Goal: Information Seeking & Learning: Learn about a topic

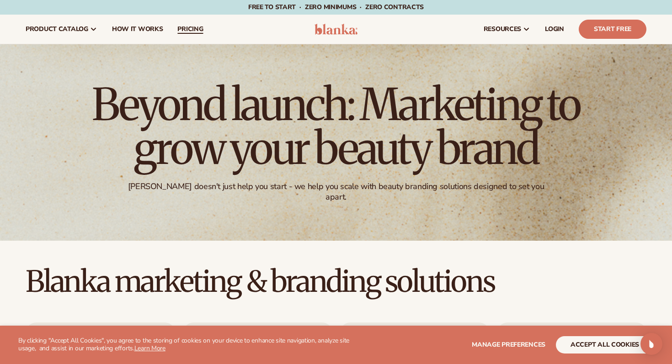
click at [188, 32] on span "pricing" at bounding box center [190, 29] width 26 height 7
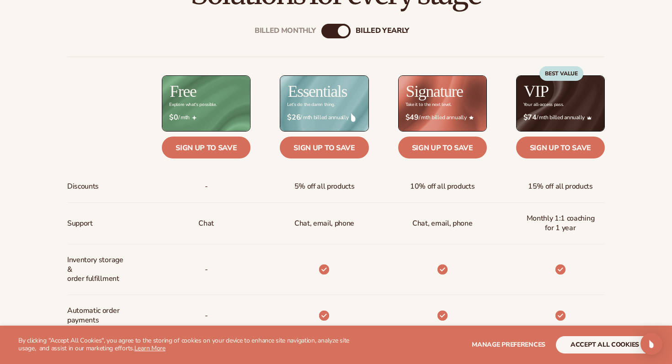
scroll to position [335, 0]
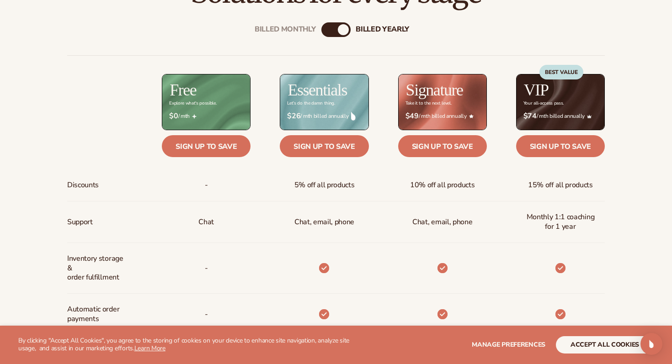
click at [329, 28] on div "Billed Monthly" at bounding box center [326, 29] width 11 height 11
click at [340, 27] on div "billed Yearly" at bounding box center [345, 29] width 11 height 11
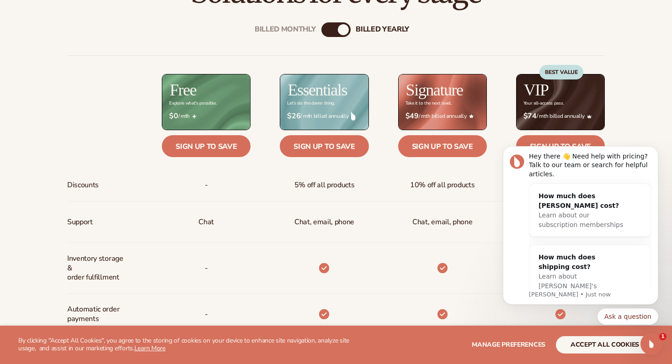
scroll to position [0, 0]
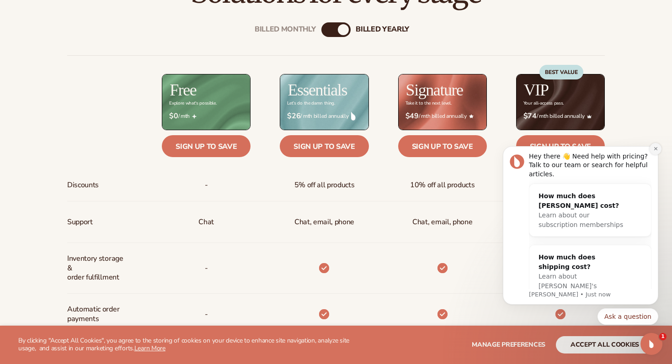
click at [653, 150] on icon "Dismiss notification" at bounding box center [655, 148] width 5 height 5
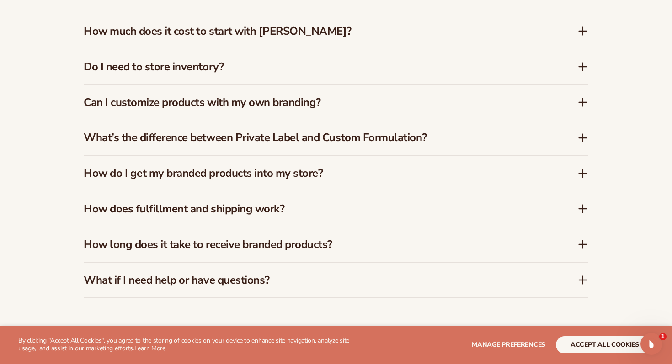
scroll to position [1378, 0]
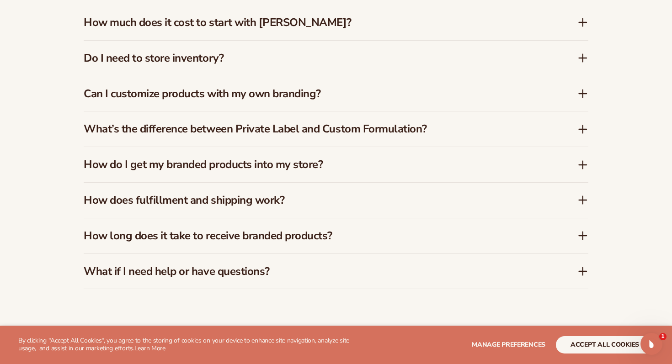
click at [584, 202] on icon at bounding box center [582, 200] width 11 height 11
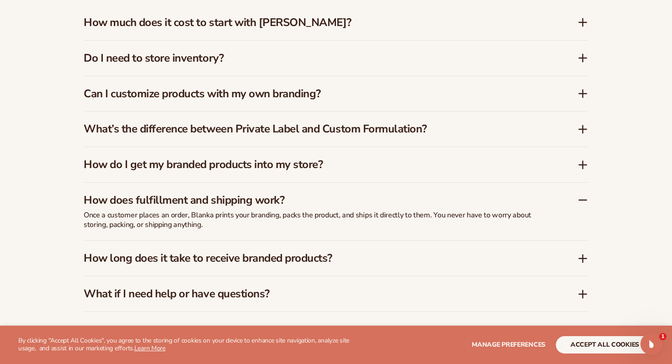
click at [581, 256] on icon at bounding box center [582, 258] width 11 height 11
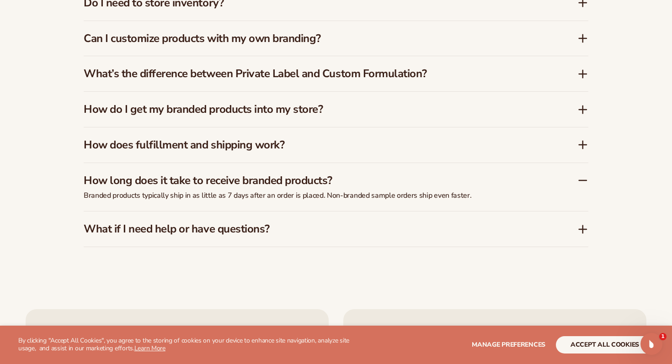
scroll to position [1437, 0]
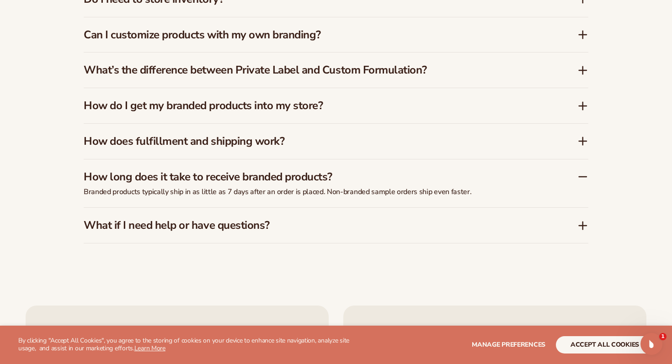
click at [583, 223] on icon at bounding box center [583, 225] width 0 height 7
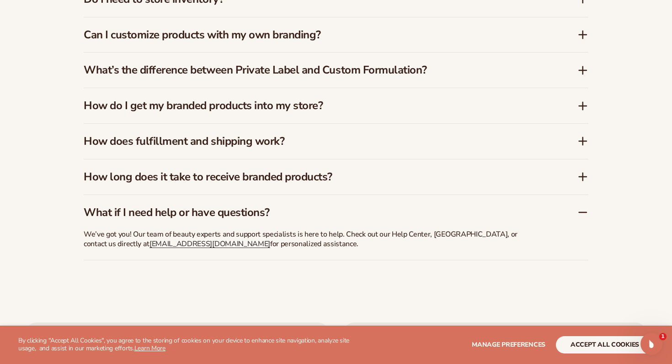
click at [580, 209] on icon at bounding box center [582, 212] width 11 height 11
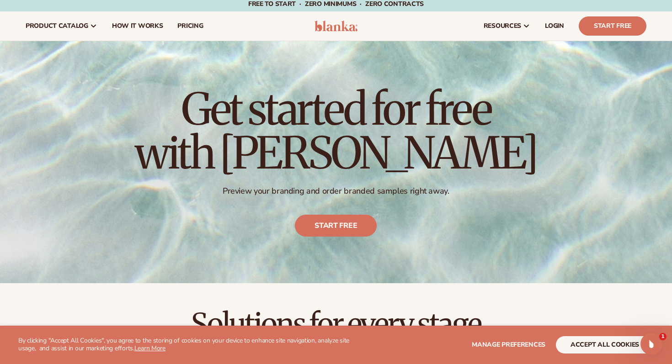
scroll to position [0, 0]
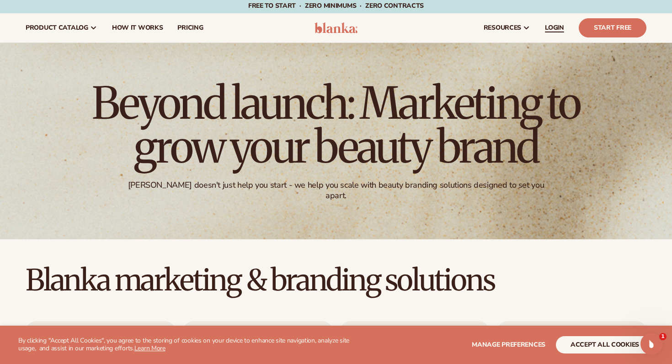
click at [557, 31] on span "LOGIN" at bounding box center [554, 27] width 19 height 7
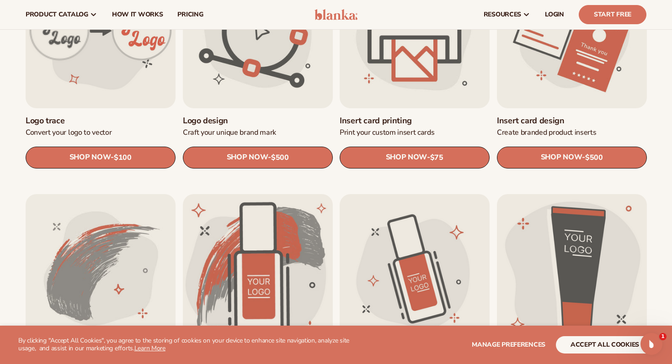
scroll to position [350, 0]
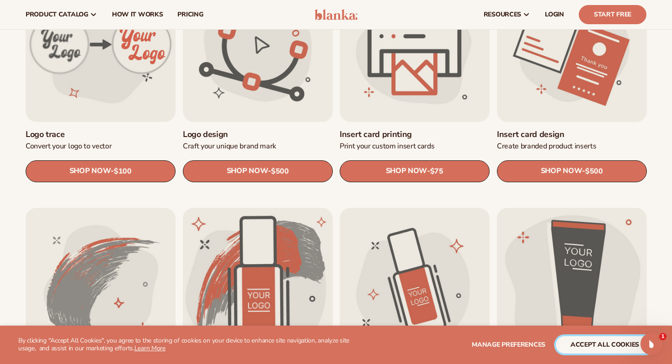
click at [602, 346] on button "accept all cookies" at bounding box center [605, 344] width 98 height 17
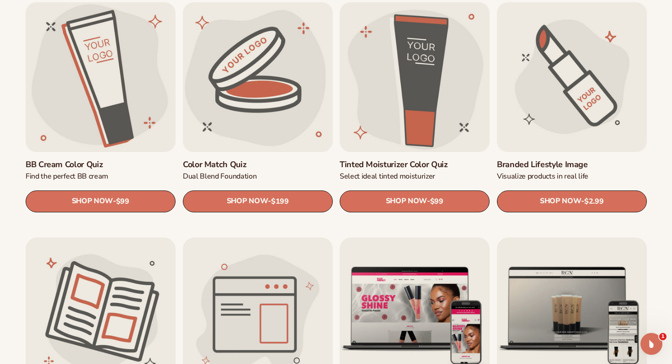
scroll to position [799, 0]
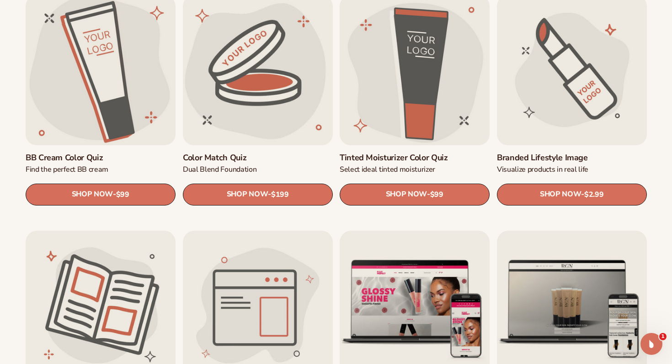
click at [125, 152] on link "BB Cream Color Quiz" at bounding box center [101, 157] width 150 height 11
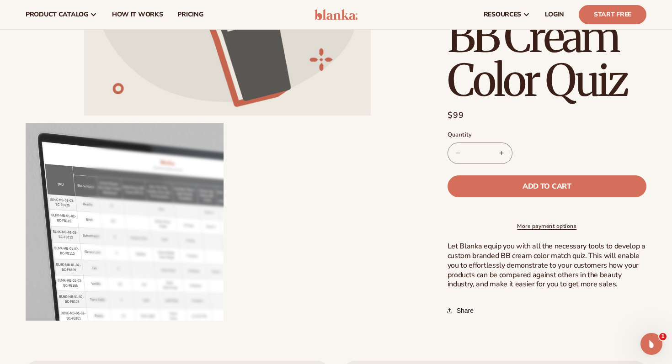
scroll to position [239, 0]
